Goal: Check status: Check status

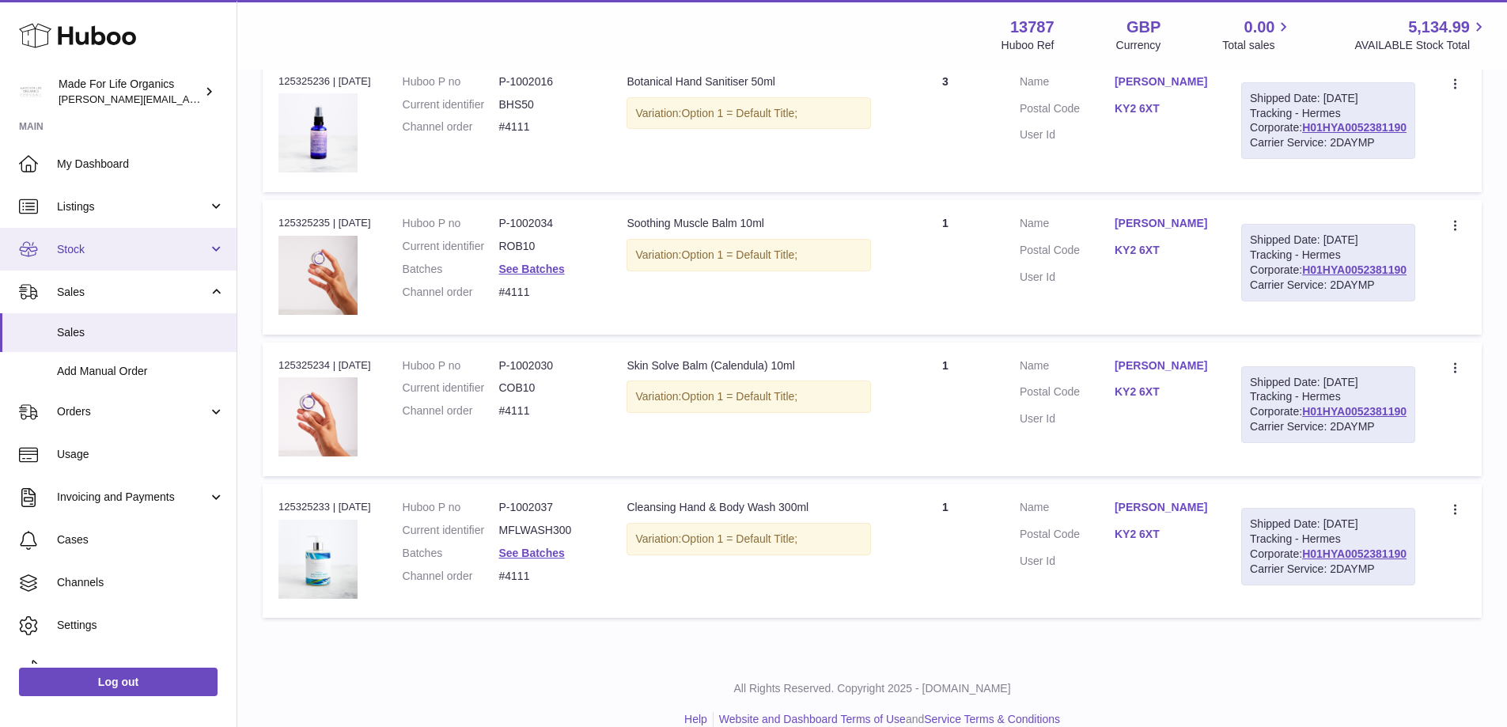
click at [80, 251] on span "Stock" at bounding box center [132, 249] width 151 height 15
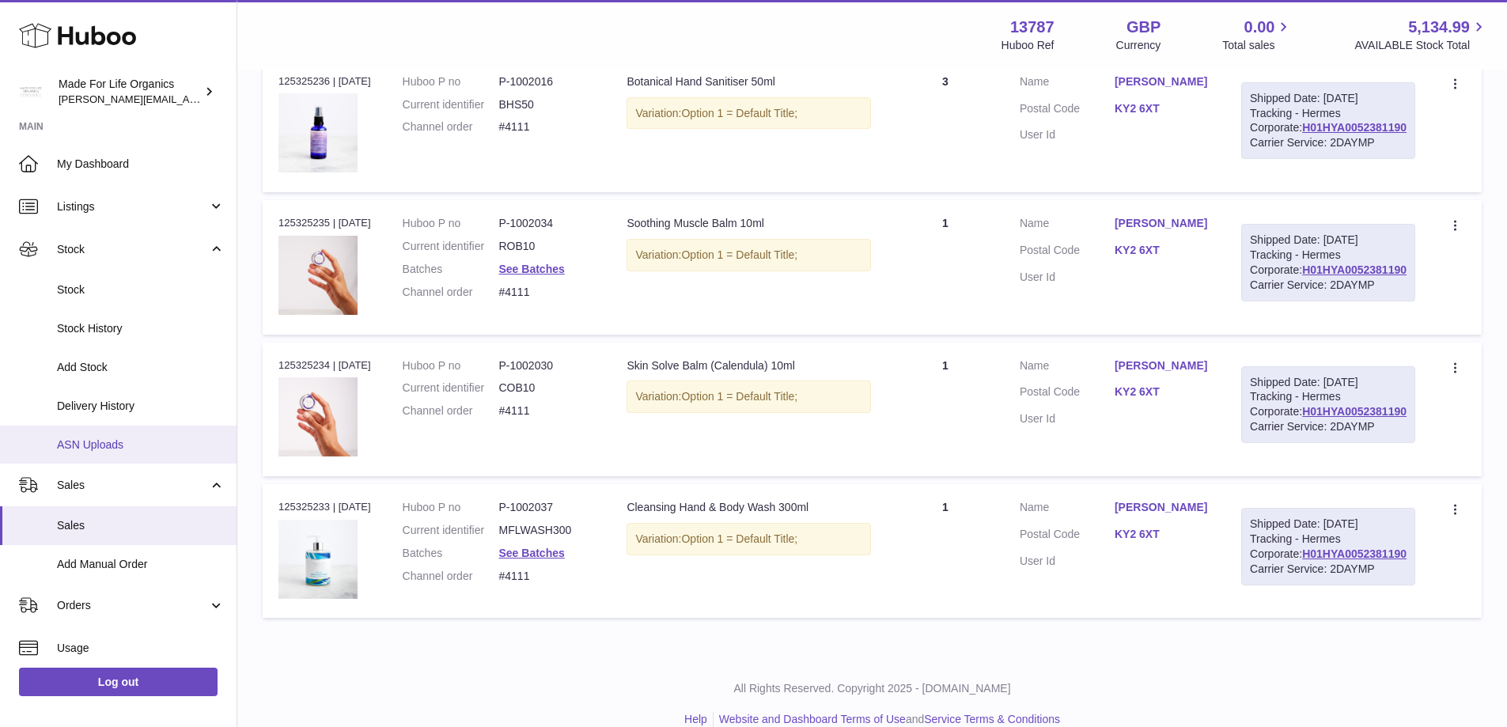
click at [87, 454] on link "ASN Uploads" at bounding box center [118, 445] width 237 height 39
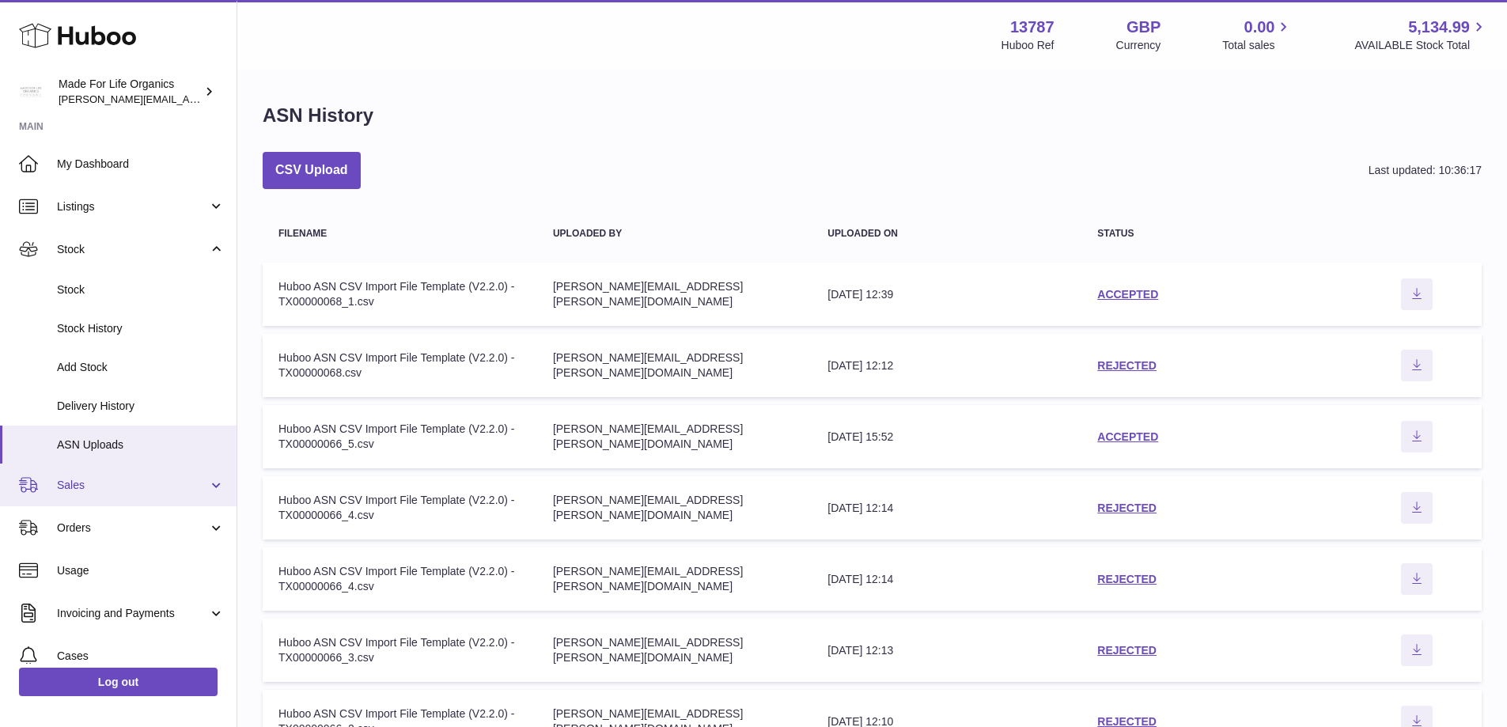
click at [92, 490] on span "Sales" at bounding box center [132, 485] width 151 height 15
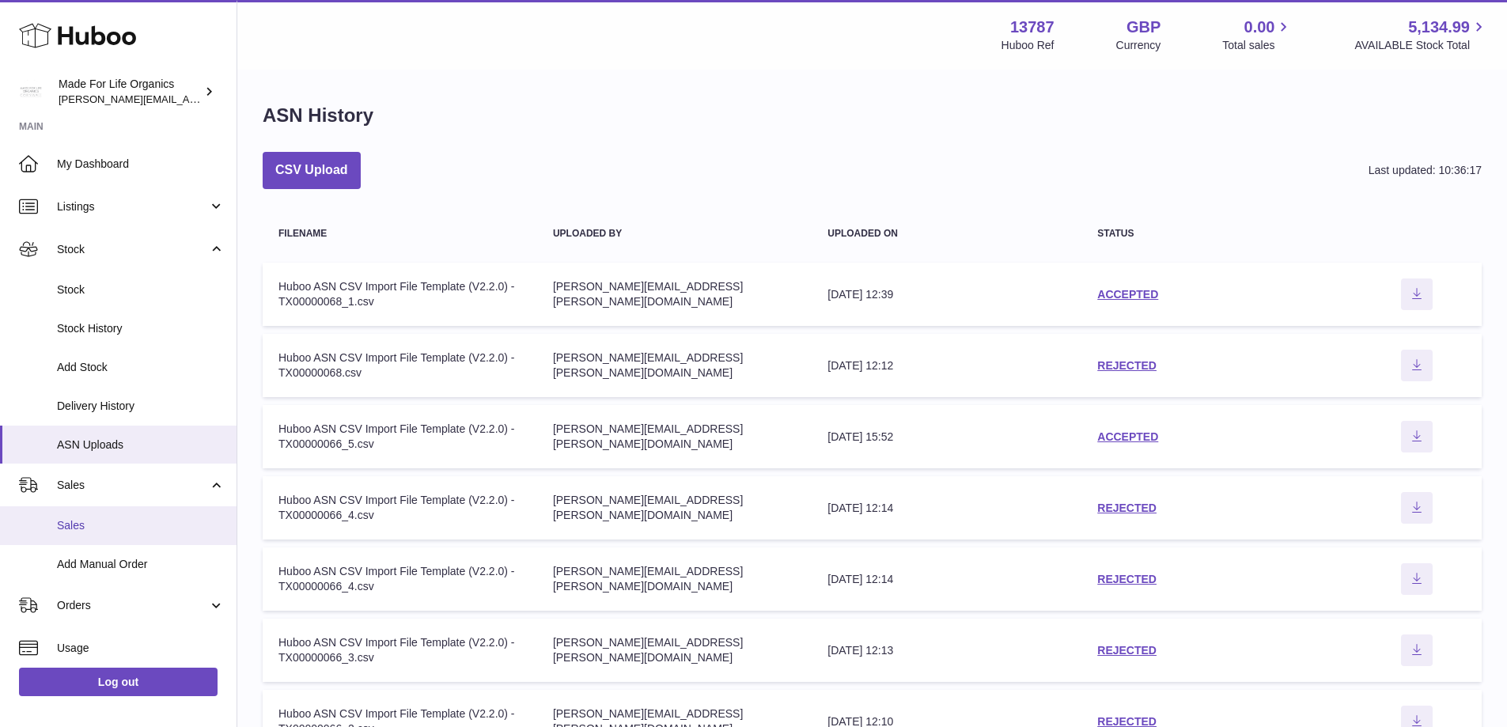
click at [68, 528] on span "Sales" at bounding box center [141, 525] width 168 height 15
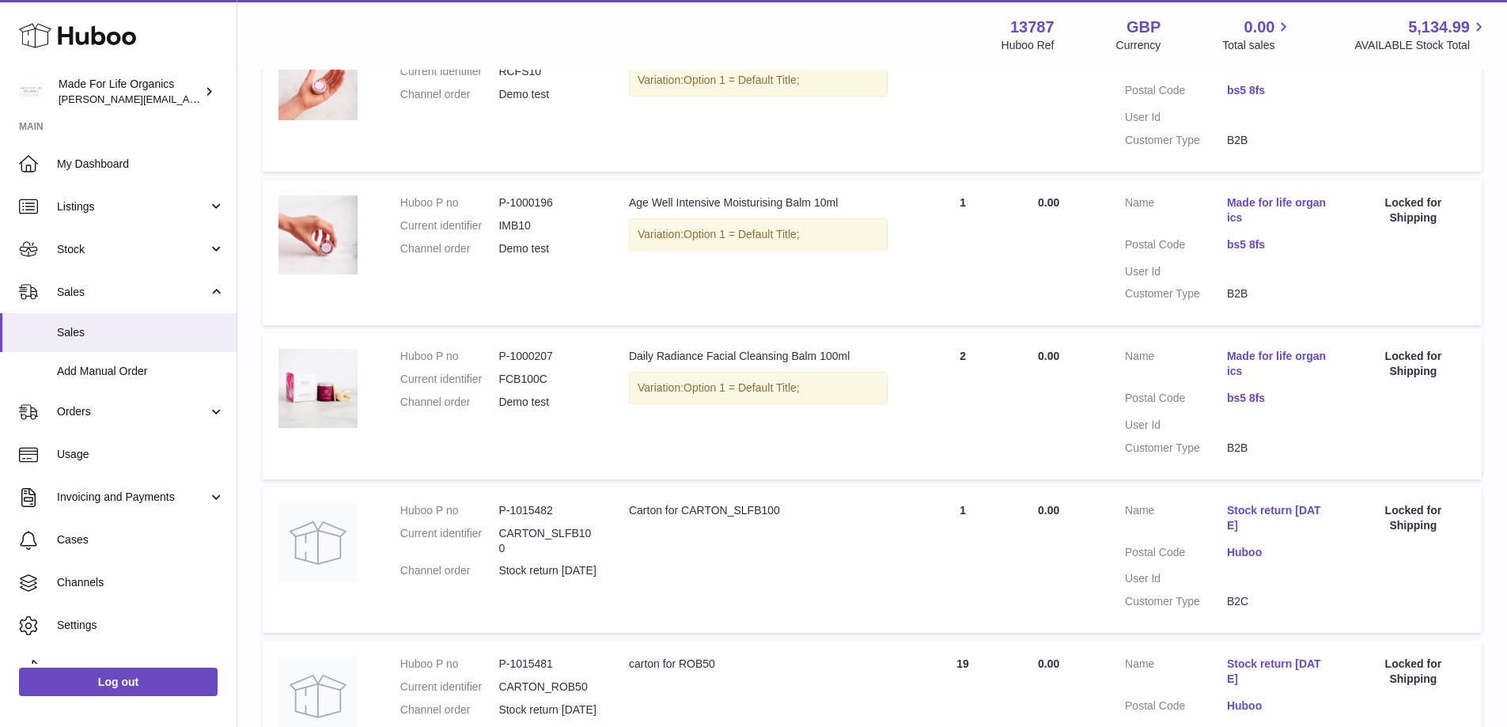
scroll to position [396, 0]
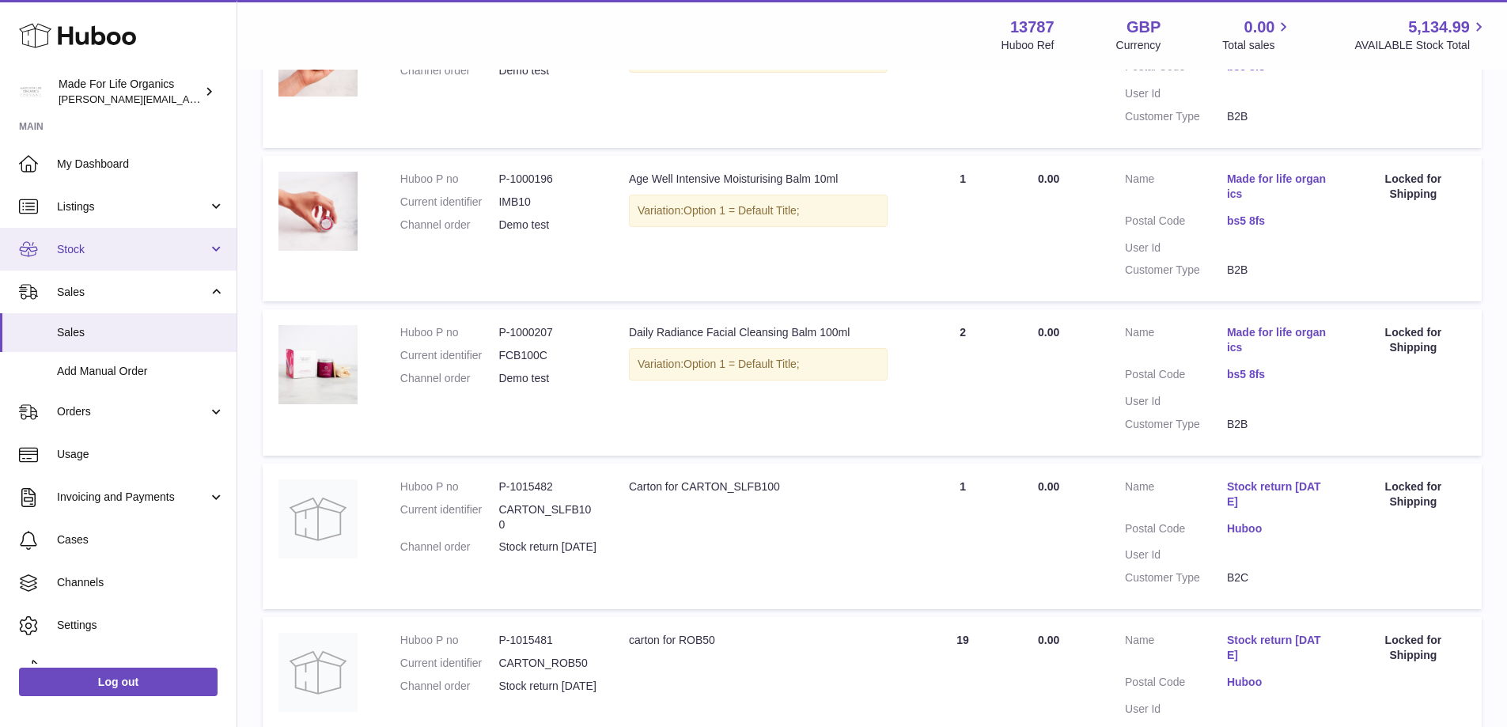
click at [77, 243] on span "Stock" at bounding box center [132, 249] width 151 height 15
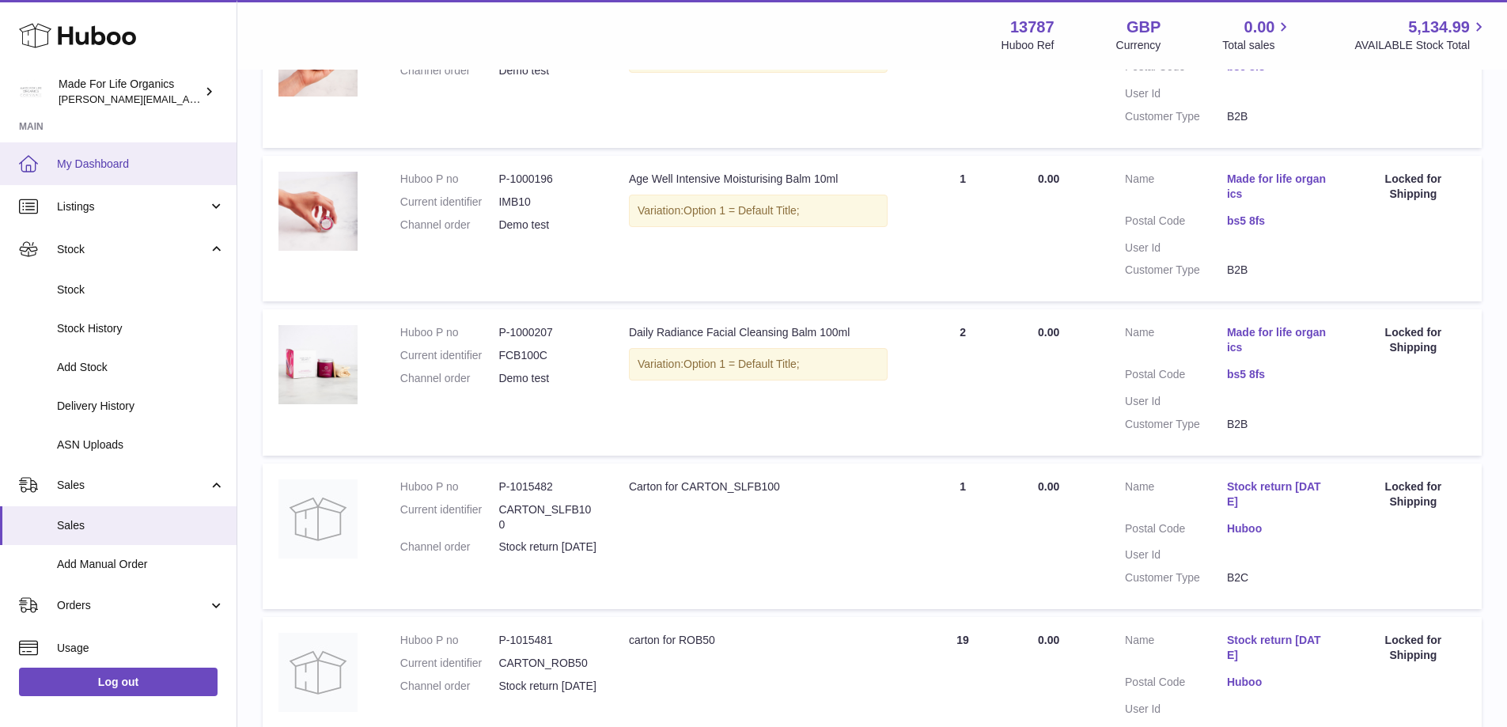
click at [114, 172] on link "My Dashboard" at bounding box center [118, 163] width 237 height 43
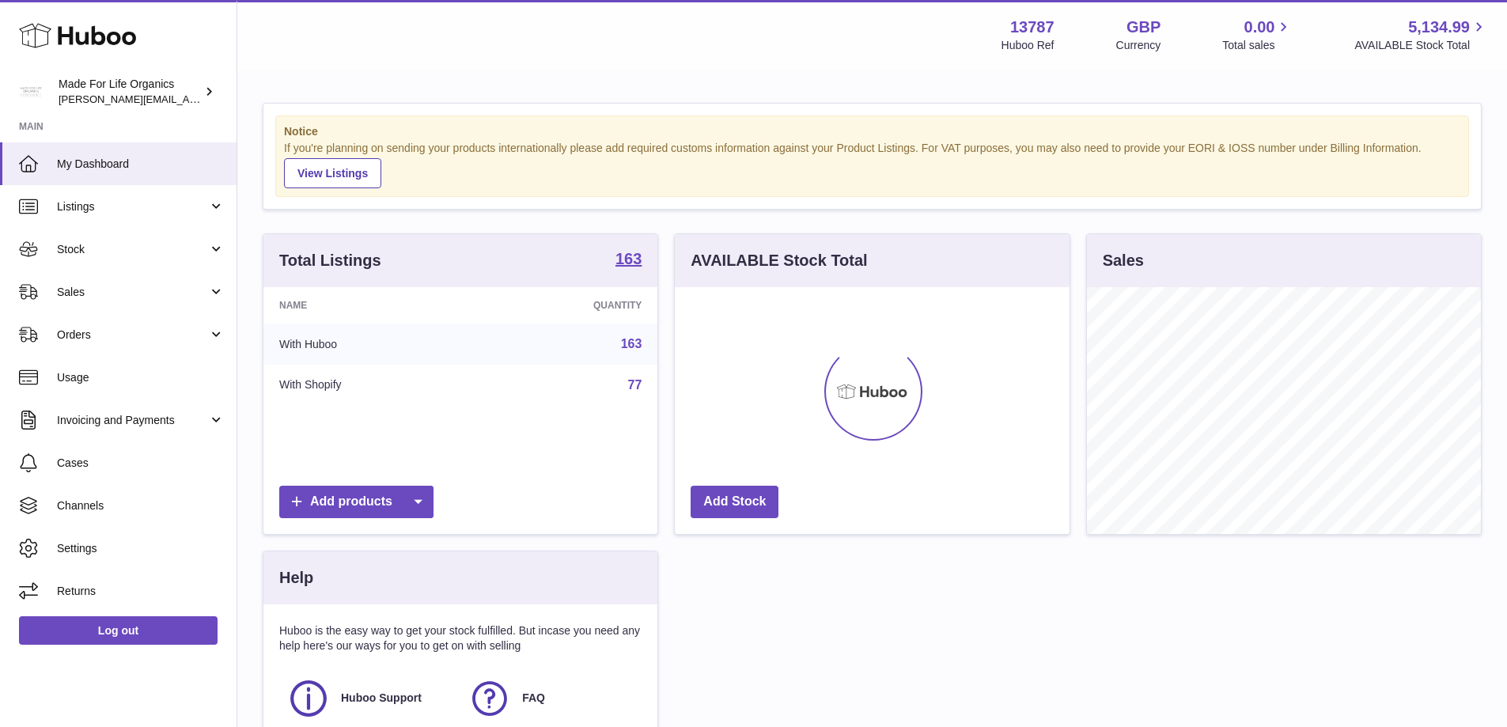
scroll to position [247, 395]
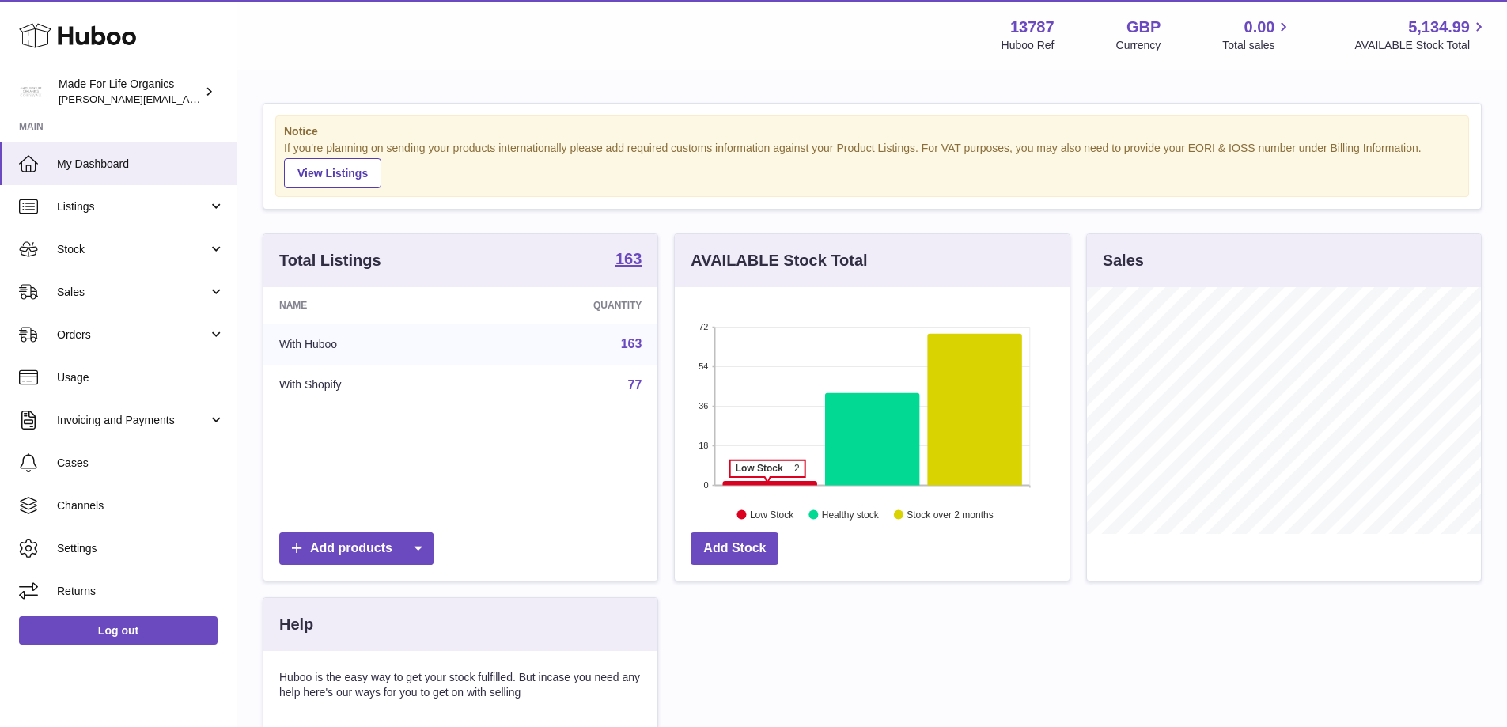
click at [767, 485] on icon at bounding box center [770, 483] width 94 height 5
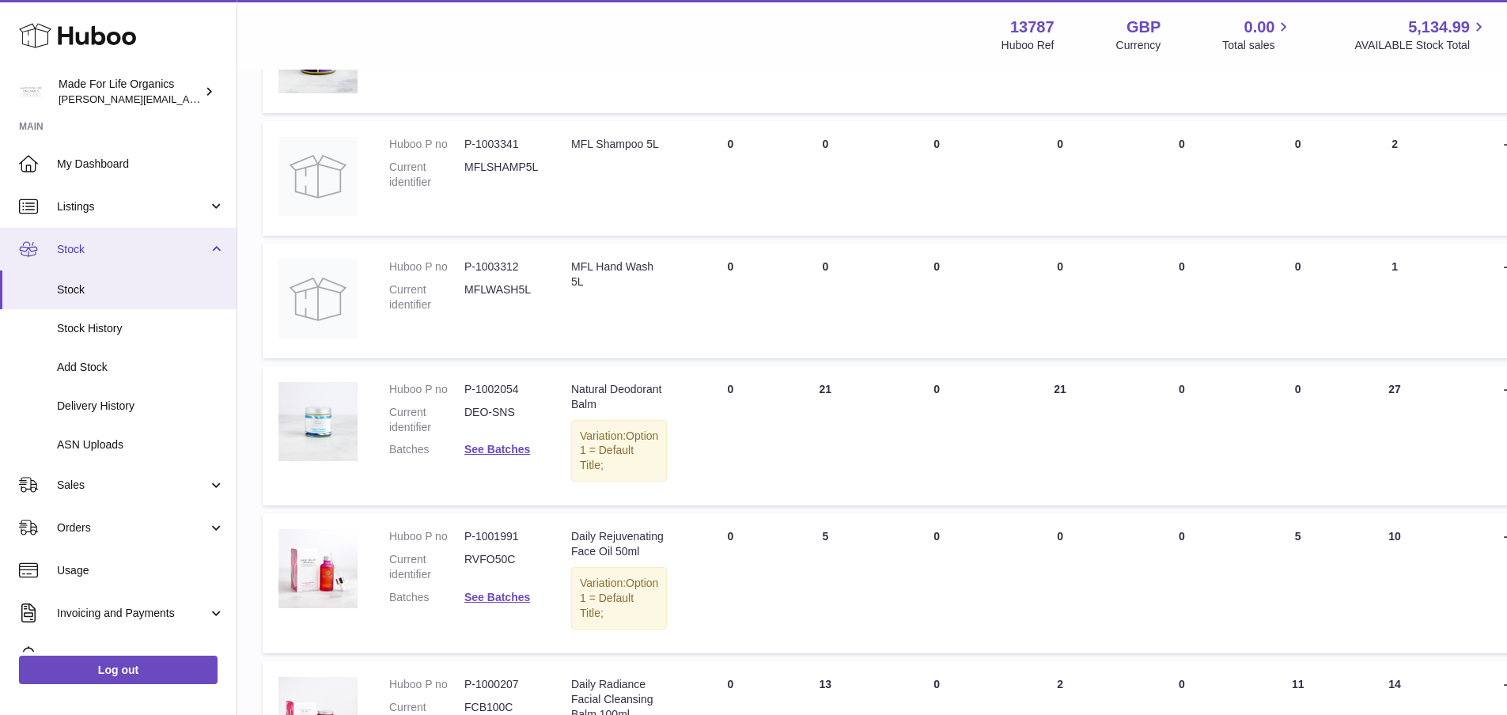
scroll to position [158, 0]
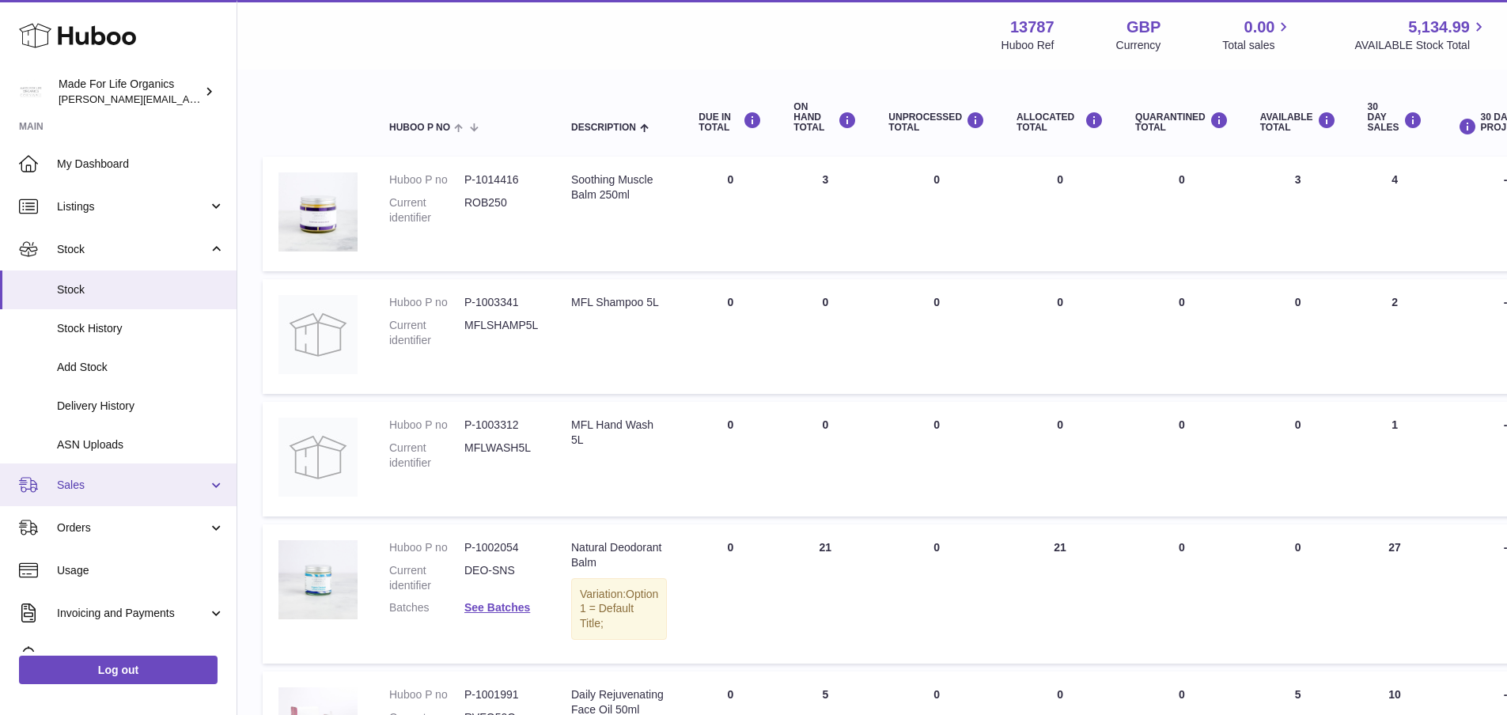
click at [89, 485] on span "Sales" at bounding box center [132, 485] width 151 height 15
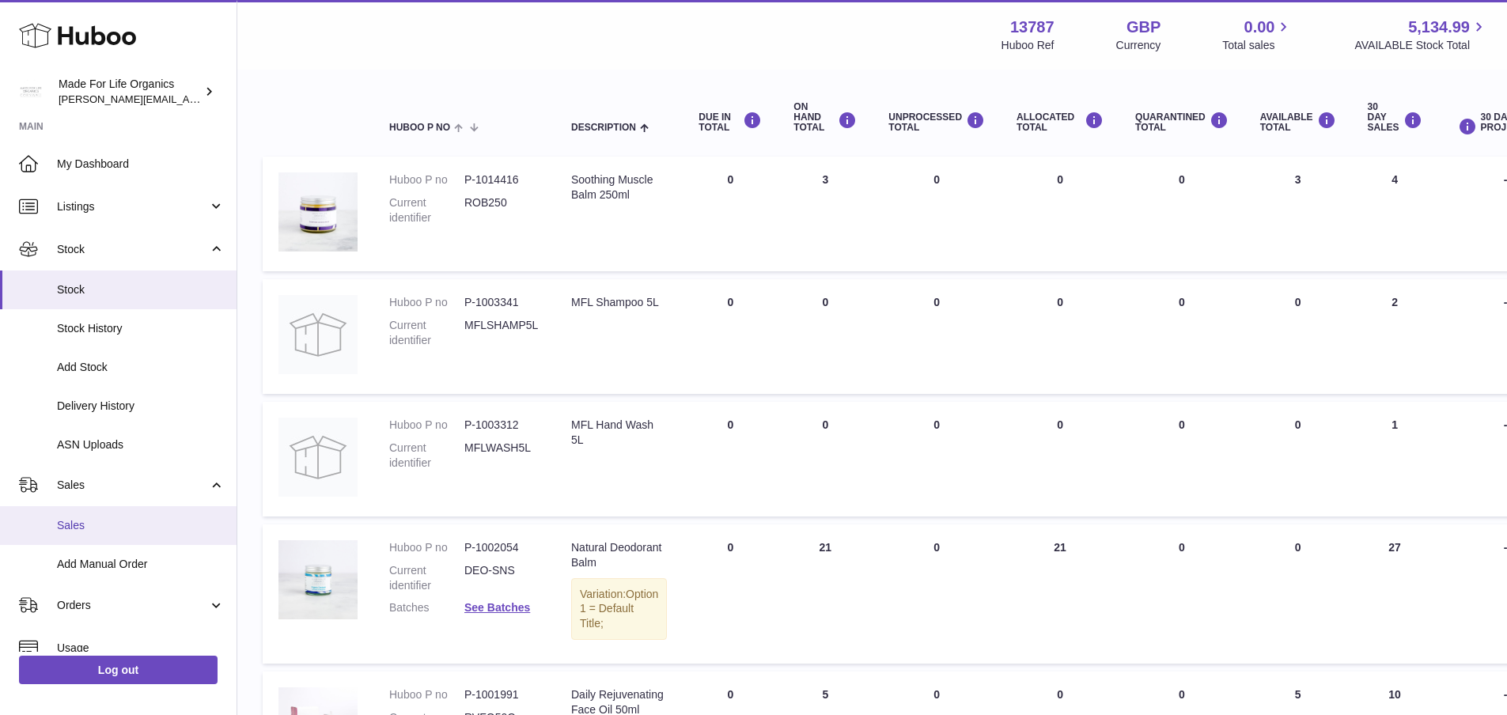
click at [103, 530] on span "Sales" at bounding box center [141, 525] width 168 height 15
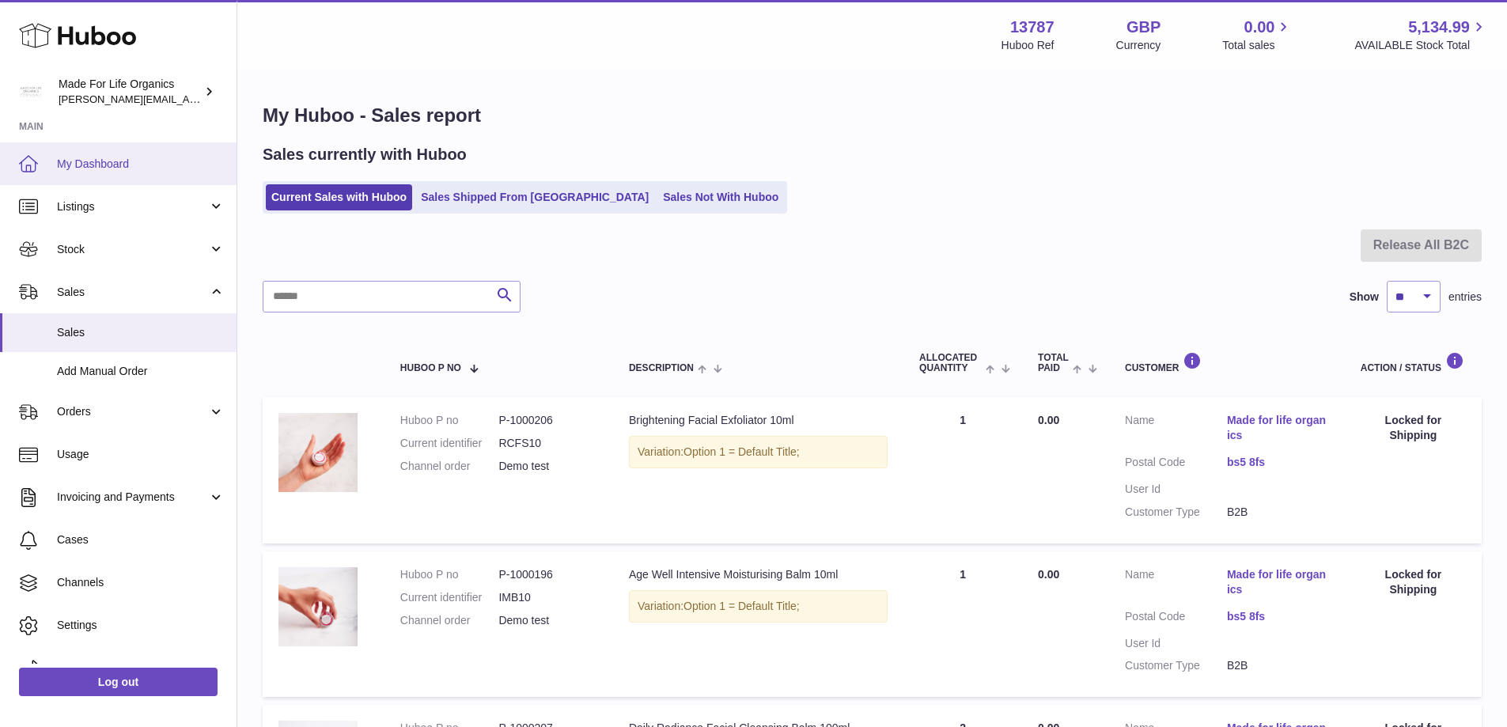
click at [133, 163] on span "My Dashboard" at bounding box center [141, 164] width 168 height 15
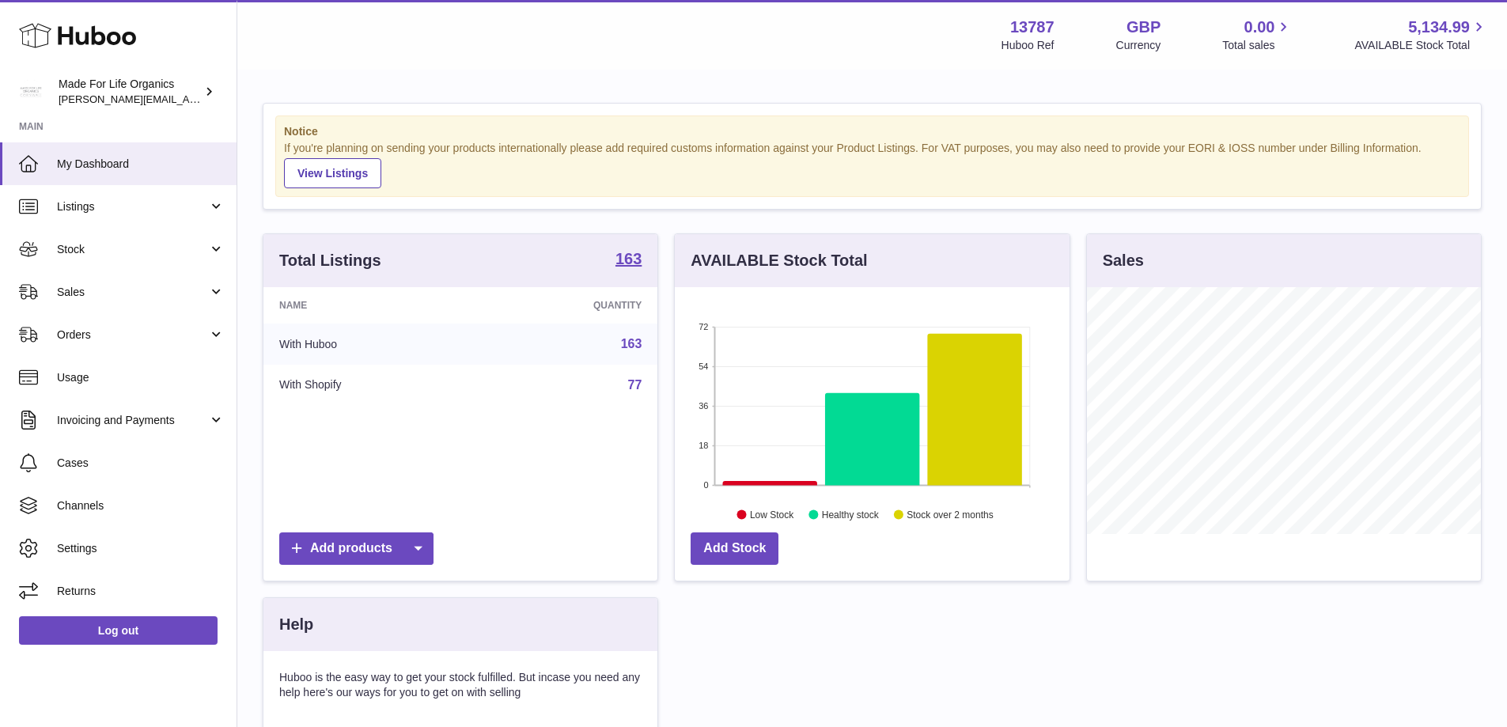
scroll to position [247, 395]
click at [744, 482] on icon at bounding box center [770, 483] width 94 height 5
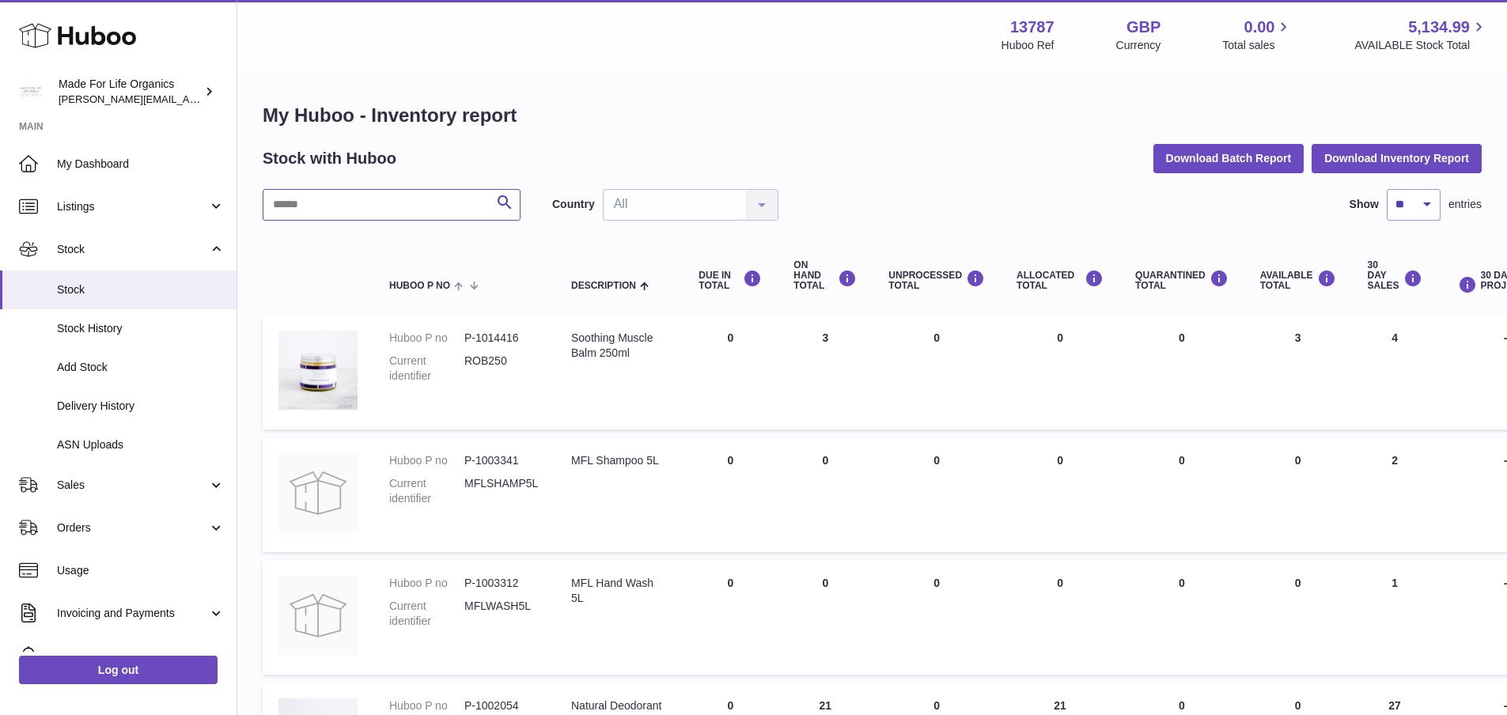
click at [376, 218] on input "text" at bounding box center [392, 205] width 258 height 32
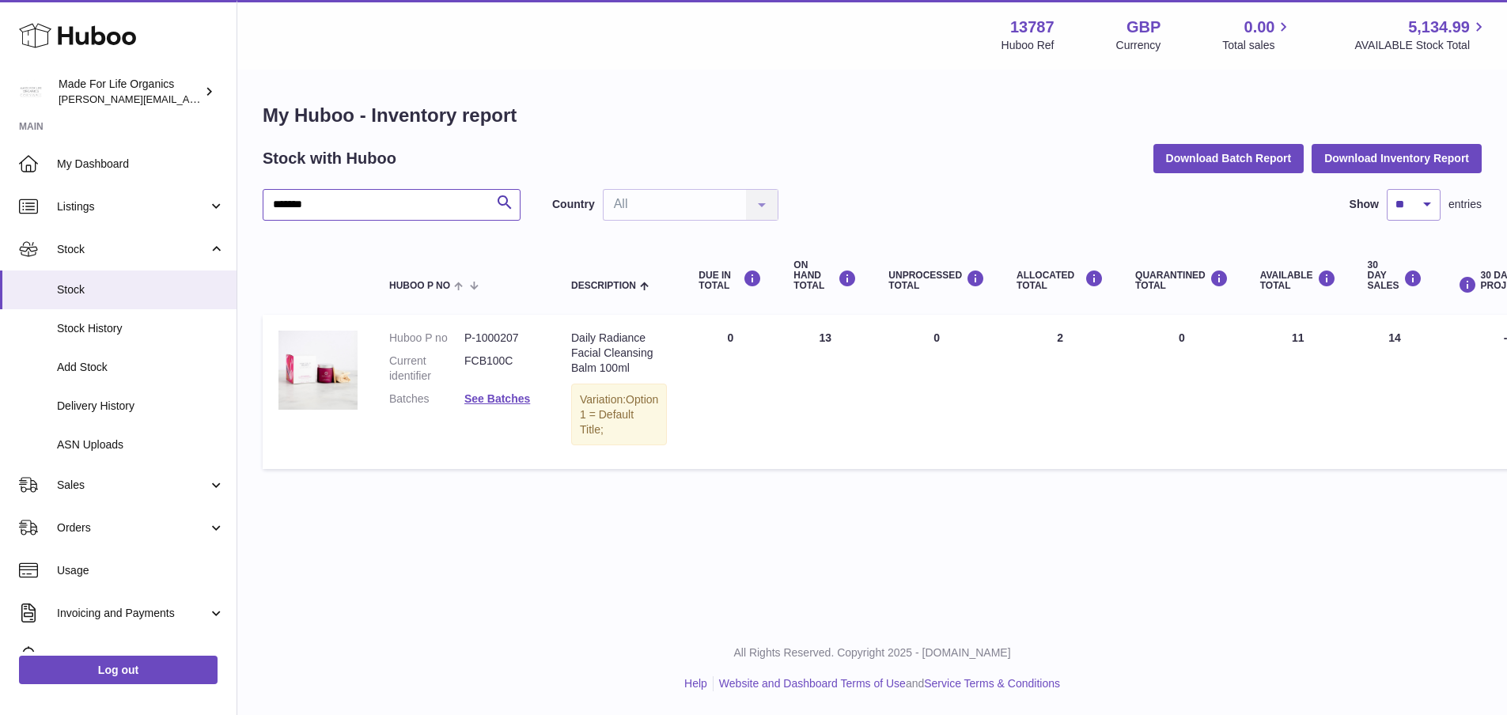
type input "*******"
click at [116, 453] on link "ASN Uploads" at bounding box center [118, 445] width 237 height 39
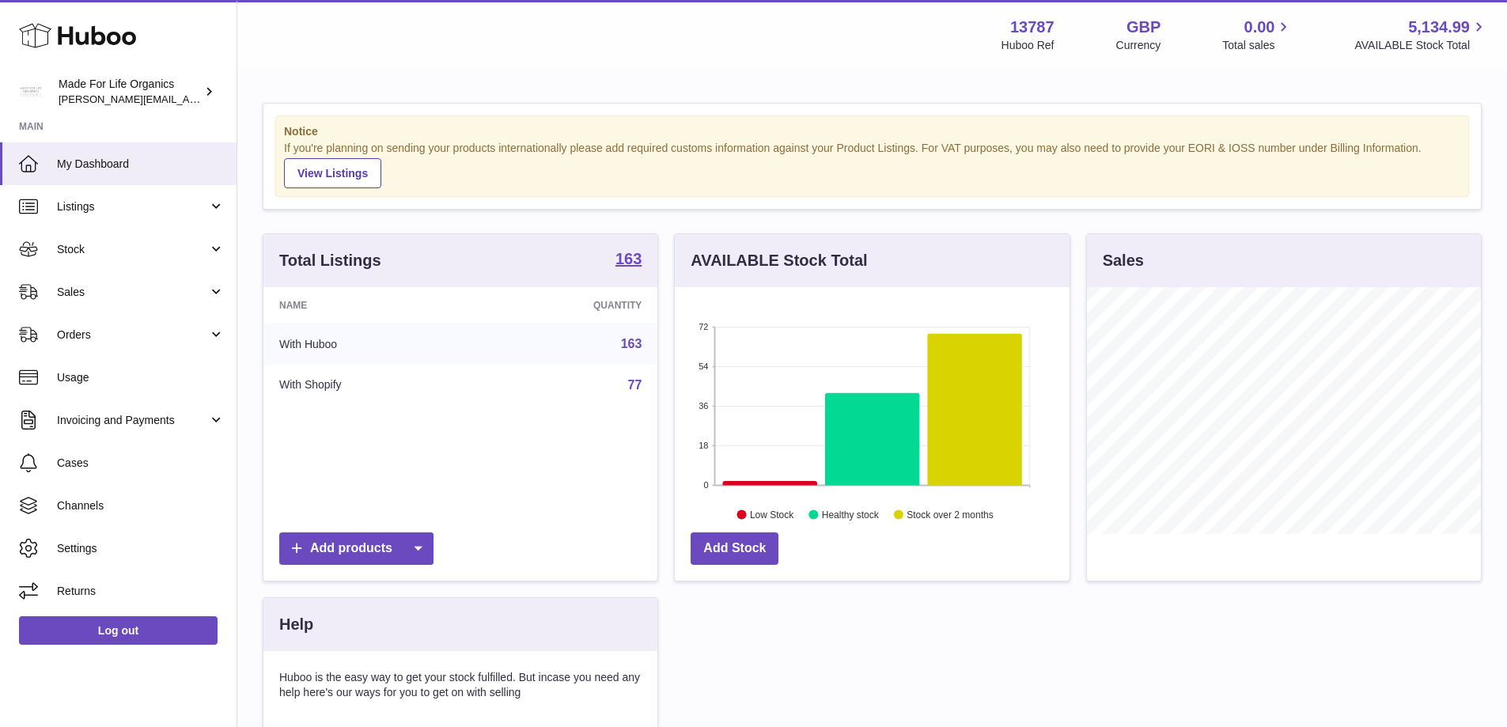
scroll to position [247, 395]
click at [89, 246] on span "Stock" at bounding box center [132, 249] width 151 height 15
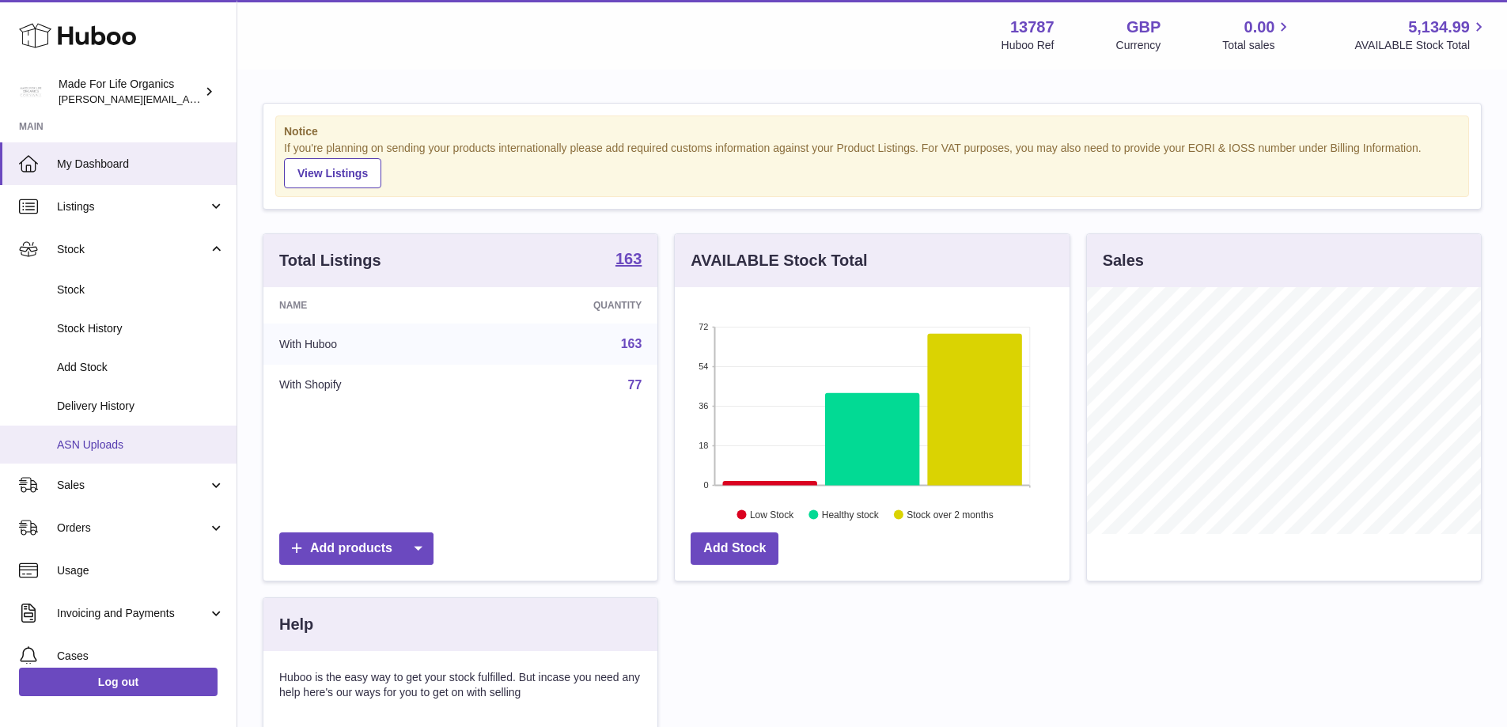
click at [98, 445] on span "ASN Uploads" at bounding box center [141, 444] width 168 height 15
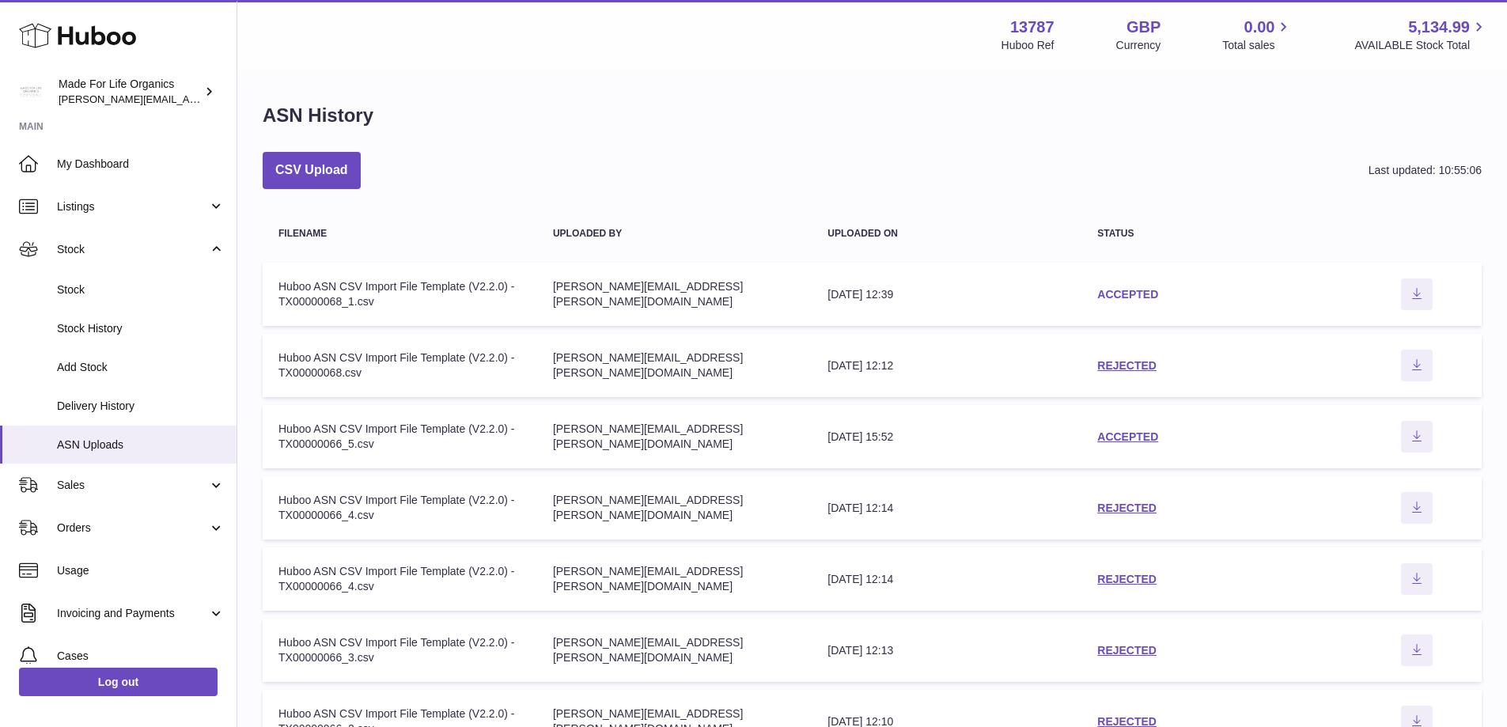
click at [1125, 292] on link "ACCEPTED" at bounding box center [1127, 294] width 61 height 13
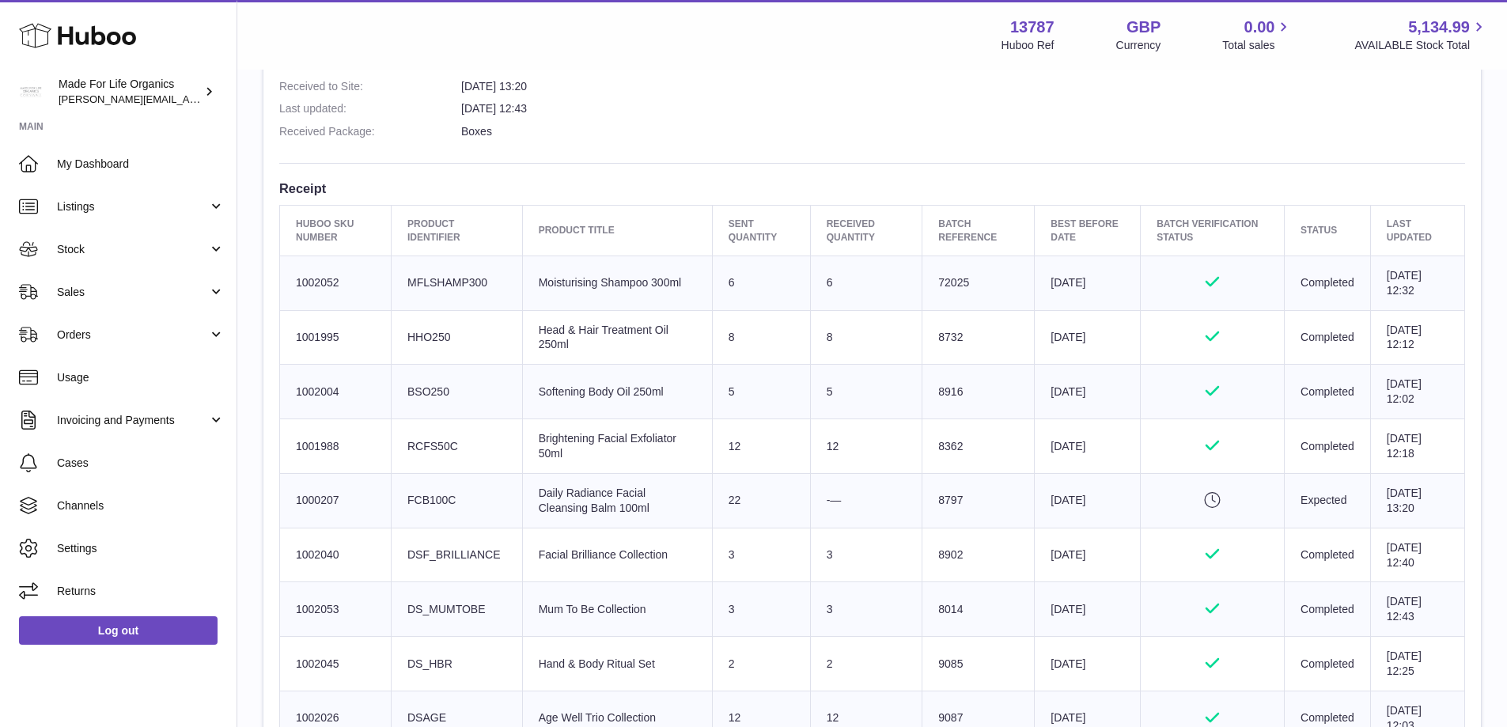
scroll to position [475, 0]
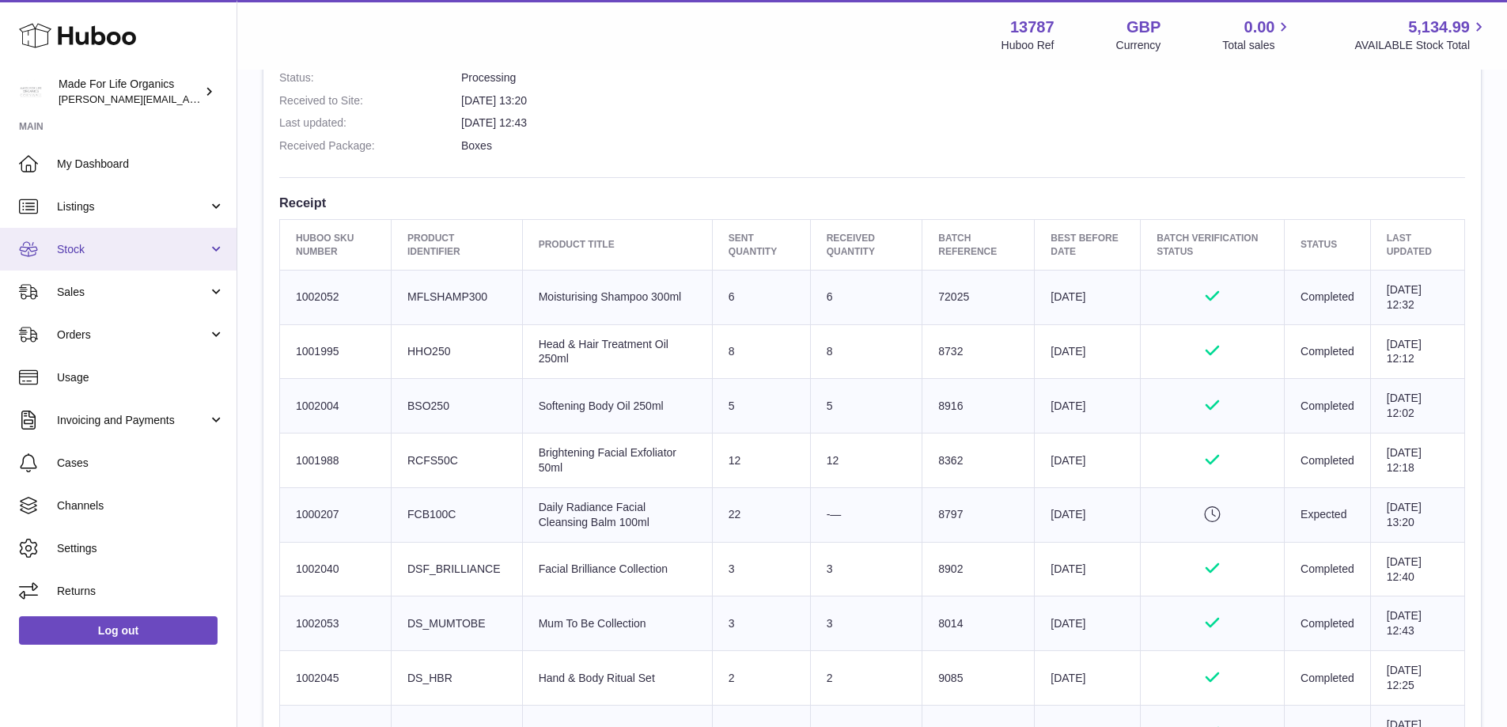
click at [70, 249] on span "Stock" at bounding box center [132, 249] width 151 height 15
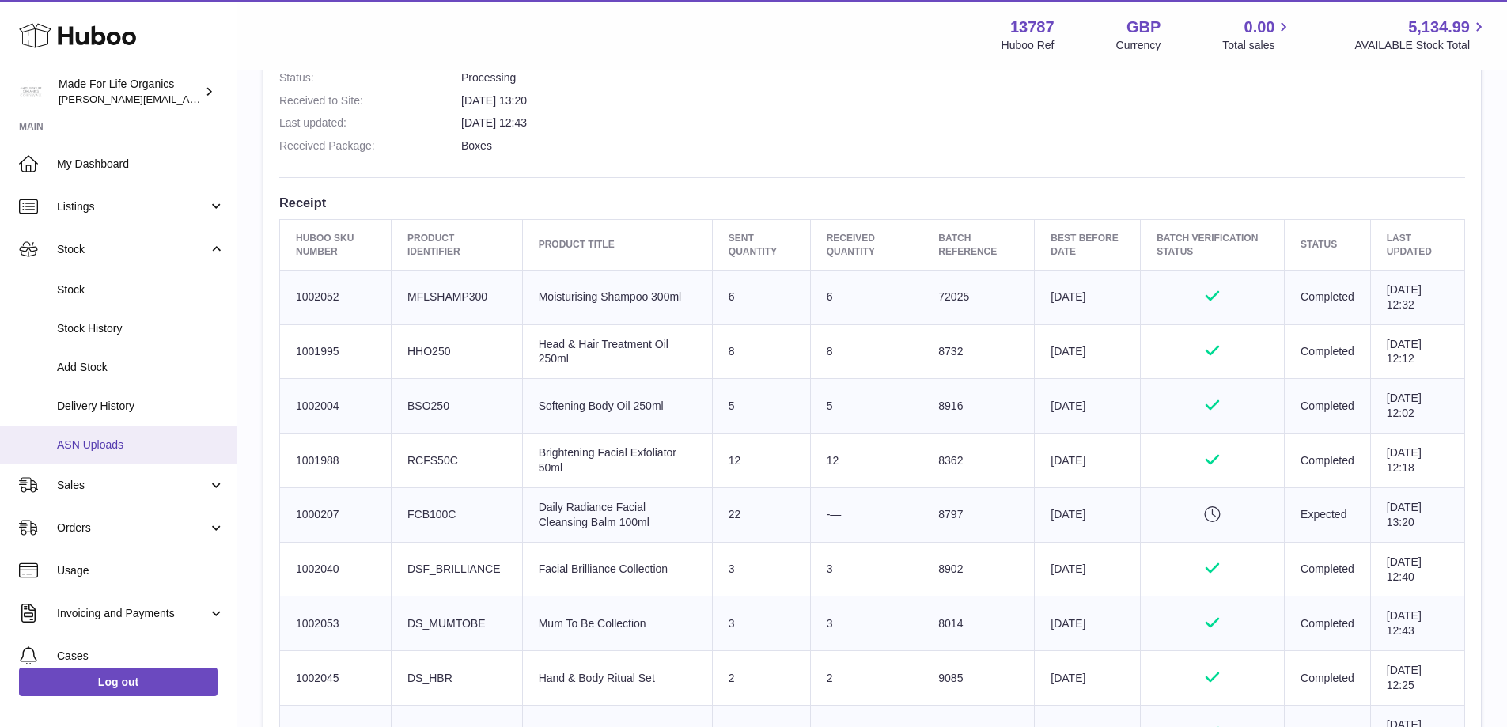
click at [108, 431] on link "ASN Uploads" at bounding box center [118, 445] width 237 height 39
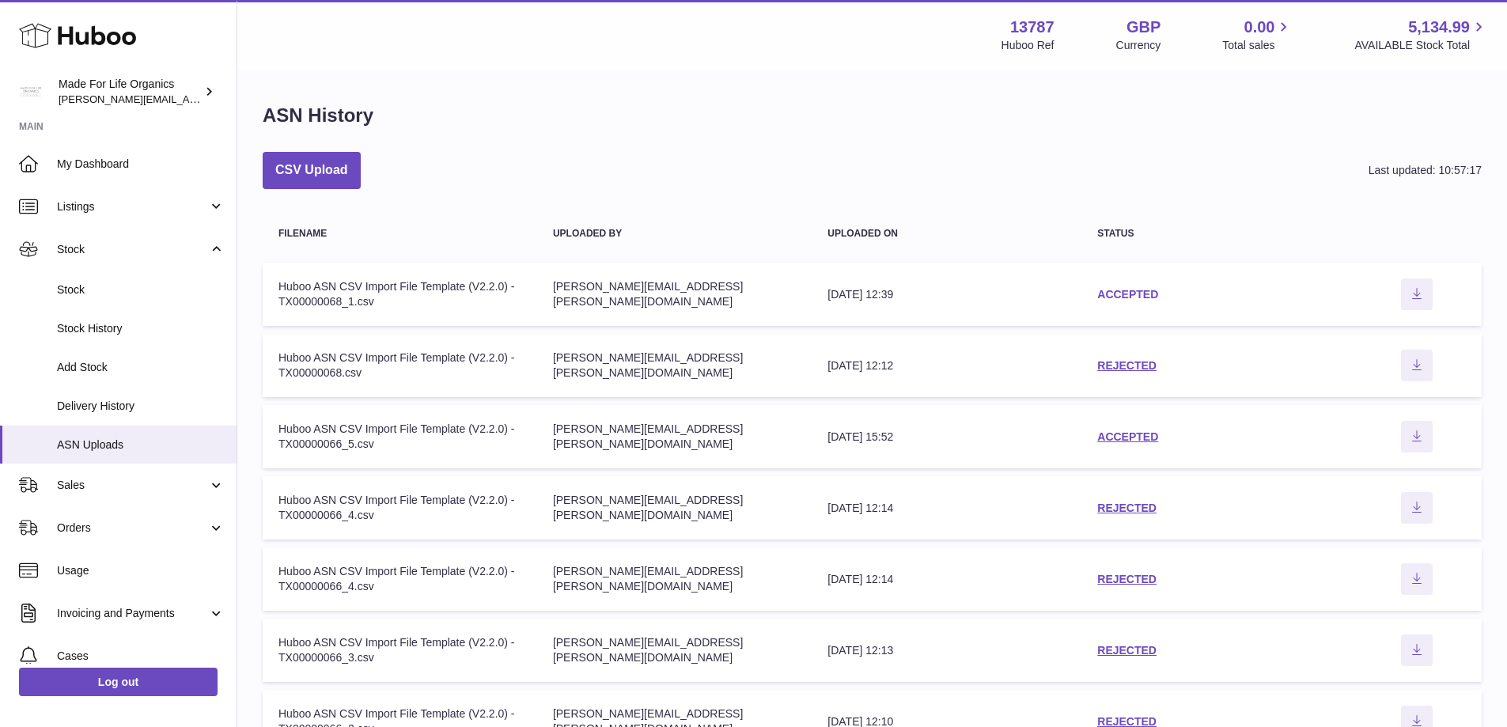
click at [1137, 290] on link "ACCEPTED" at bounding box center [1127, 294] width 61 height 13
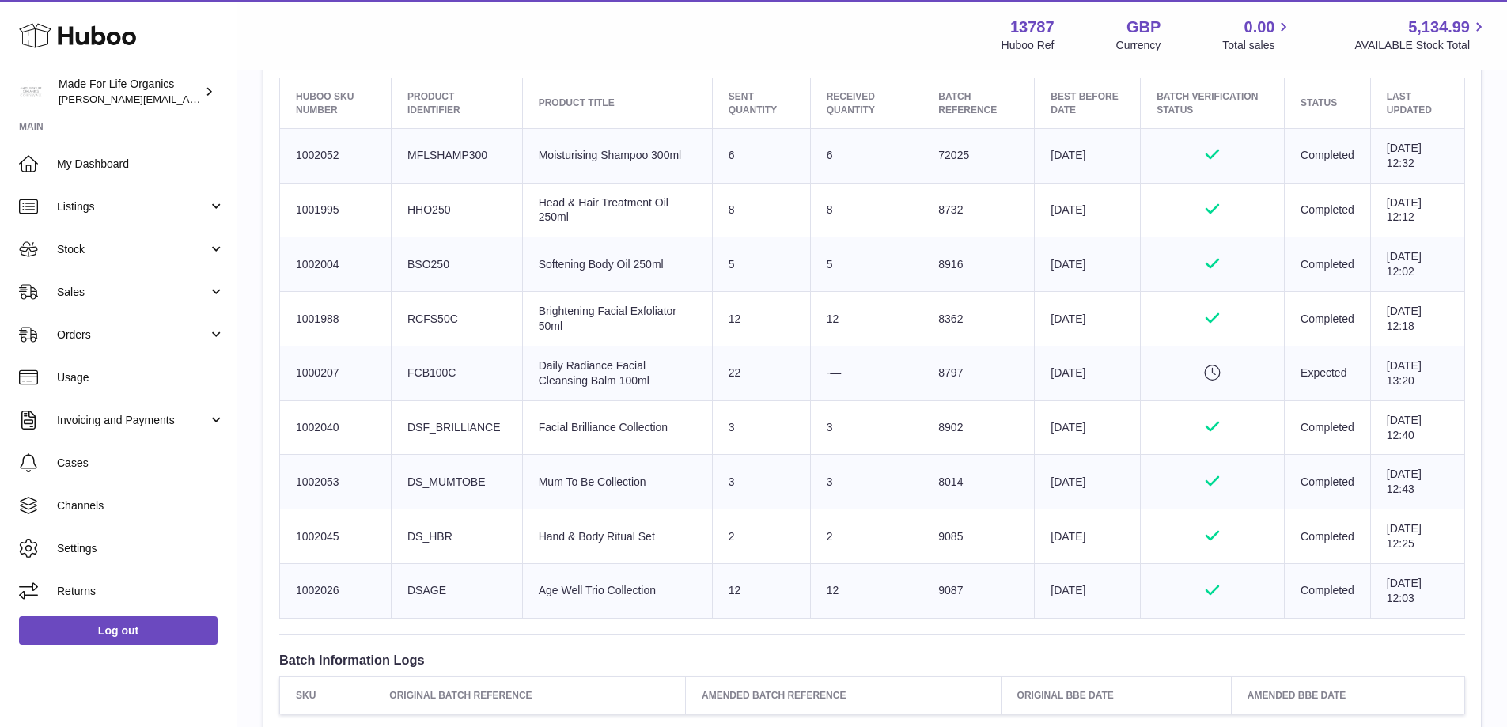
scroll to position [633, 0]
